Goal: Navigation & Orientation: Find specific page/section

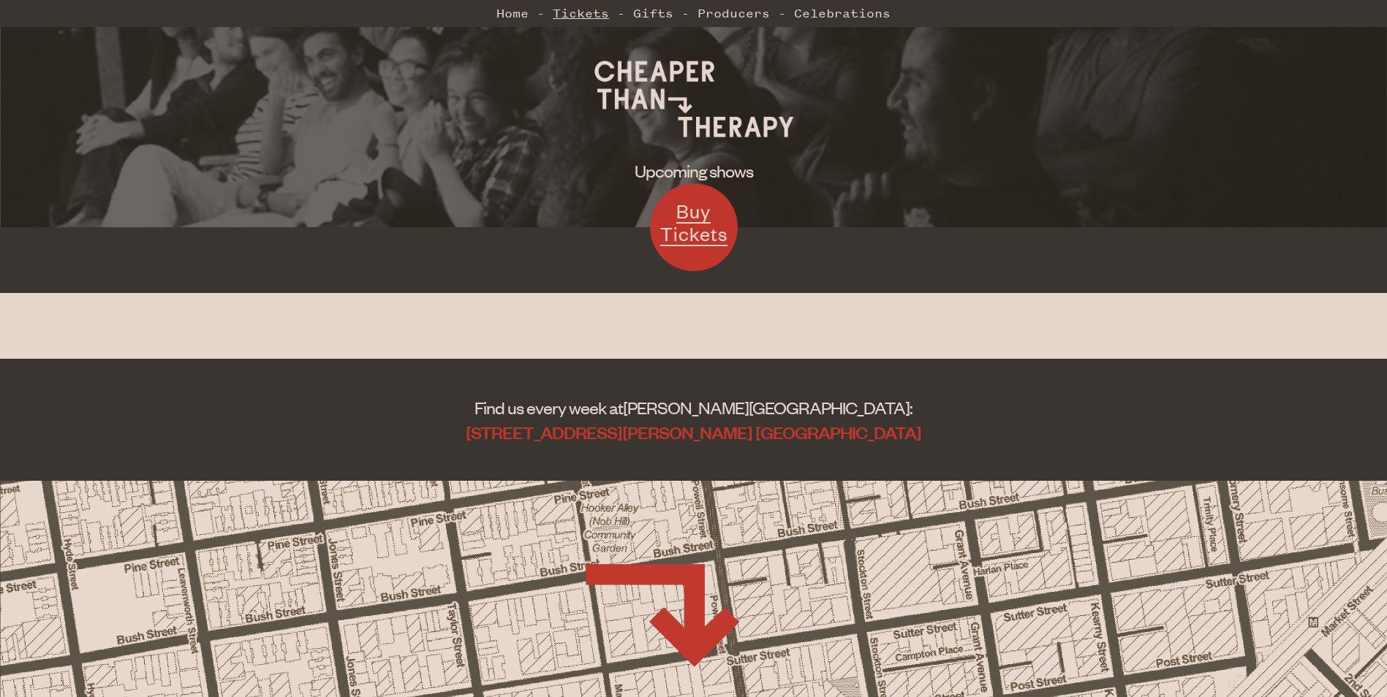
click at [596, 15] on link "Tickets" at bounding box center [581, 13] width 56 height 29
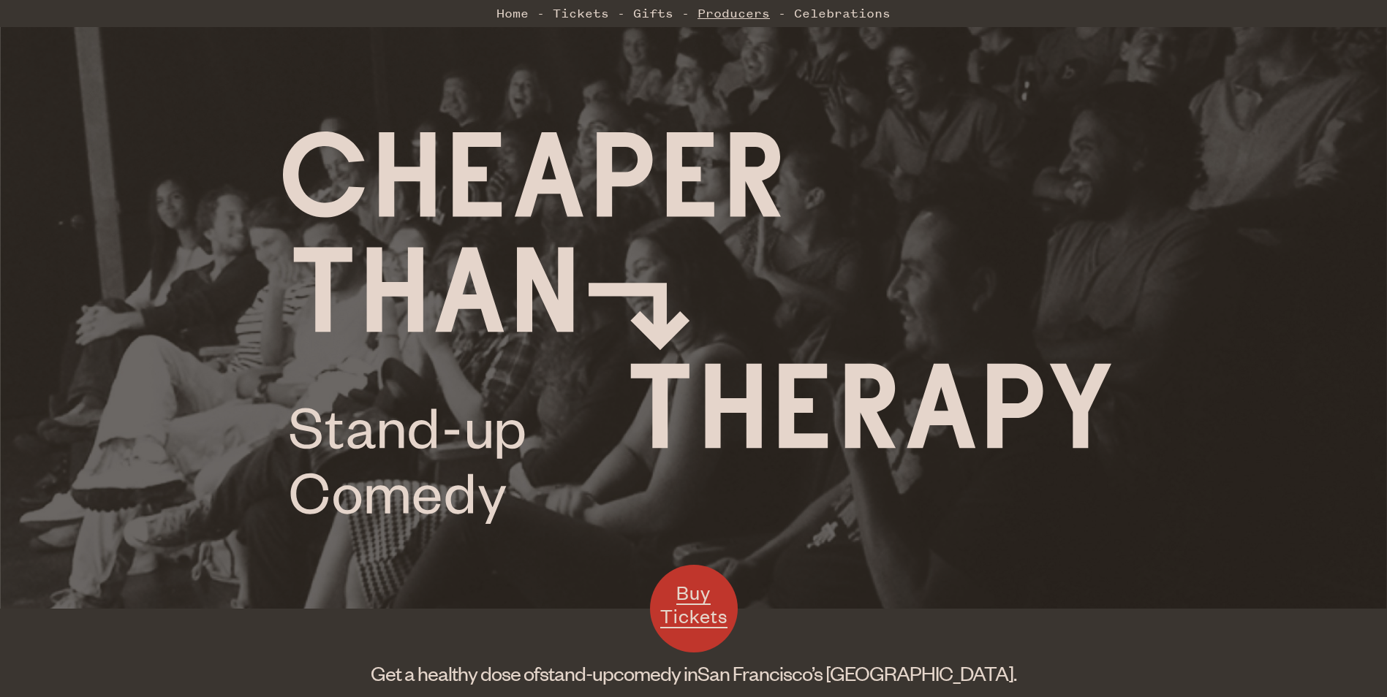
click at [730, 16] on link "Producers" at bounding box center [733, 13] width 72 height 29
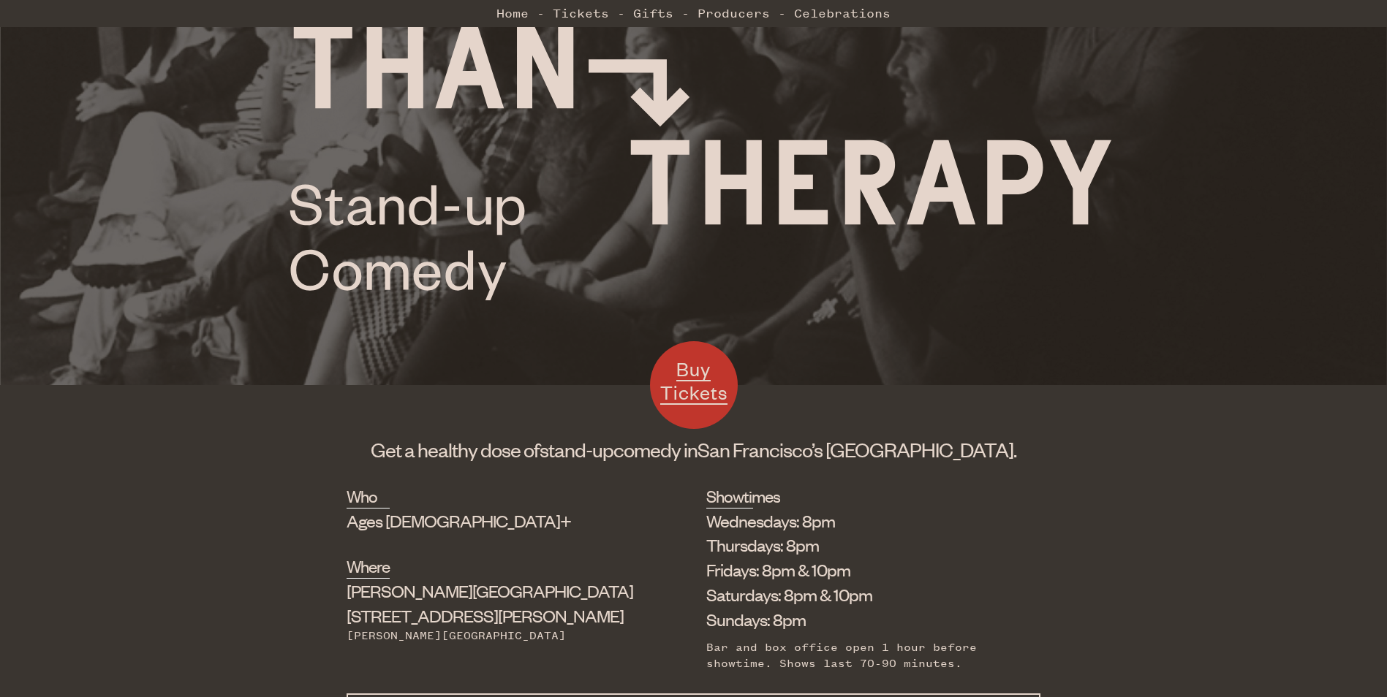
scroll to position [205, 0]
